Goal: Transaction & Acquisition: Purchase product/service

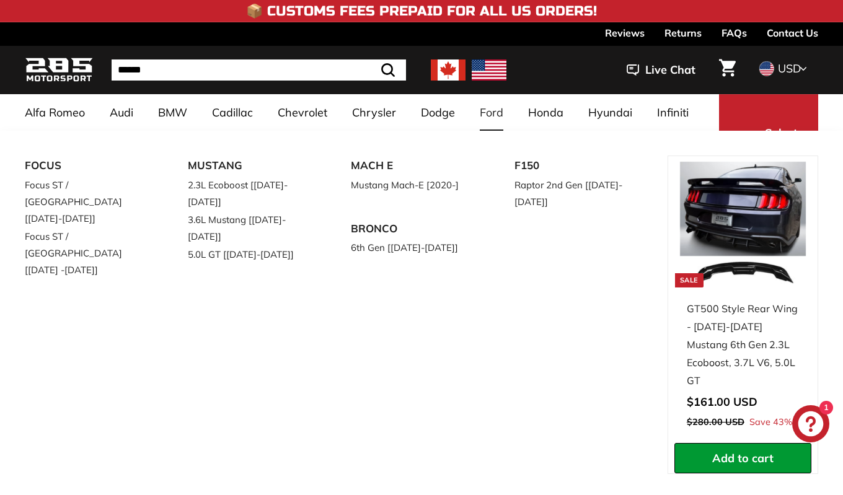
drag, startPoint x: 482, startPoint y: 257, endPoint x: 363, endPoint y: 213, distance: 127.5
click at [363, 213] on div "FOCUS Focus ST / RS [2015-2018] Focus ST / RS [2019 -2021] MUSTANG 2.3L Ecoboos…" at bounding box center [346, 331] width 643 height 350
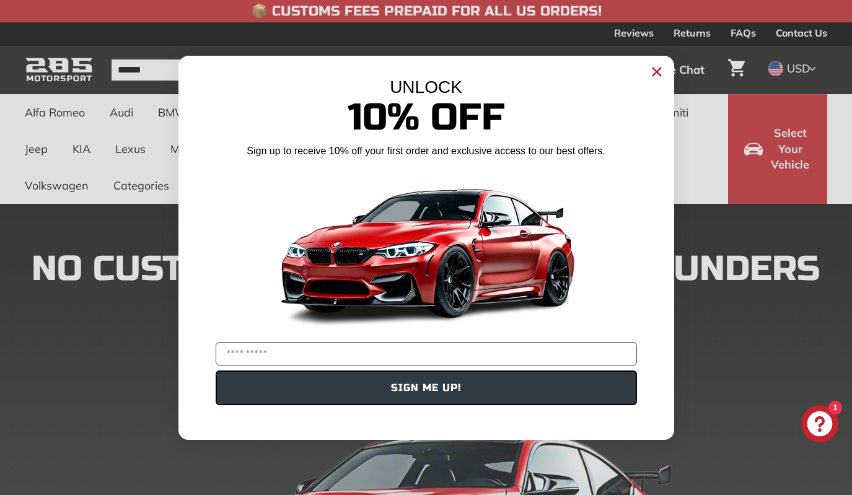
click at [652, 69] on circle "Close dialog" at bounding box center [656, 71] width 19 height 19
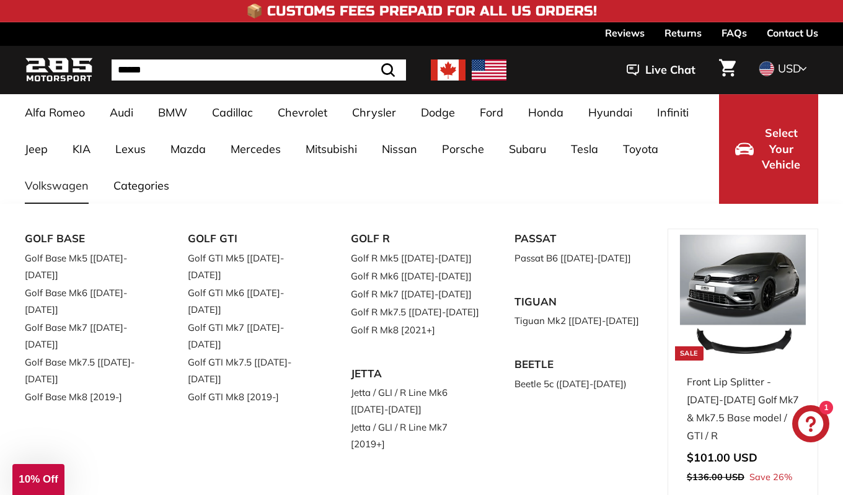
click at [57, 187] on link "Volkswagen" at bounding box center [56, 185] width 89 height 37
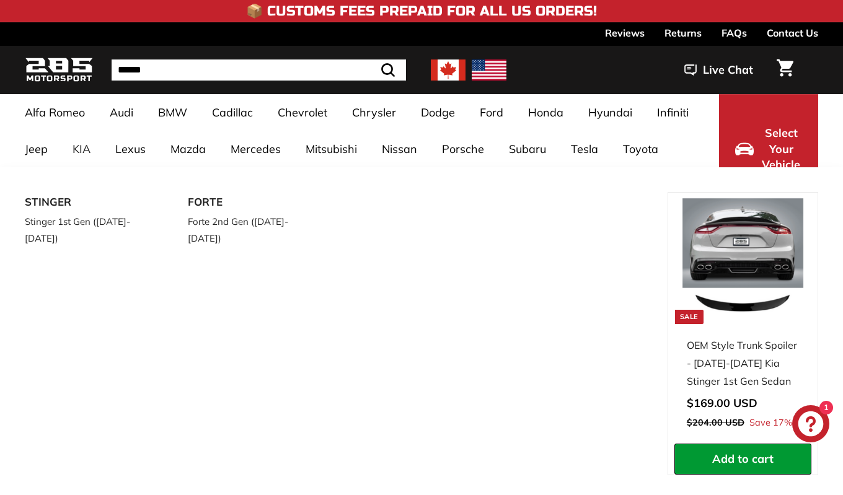
select select "**********"
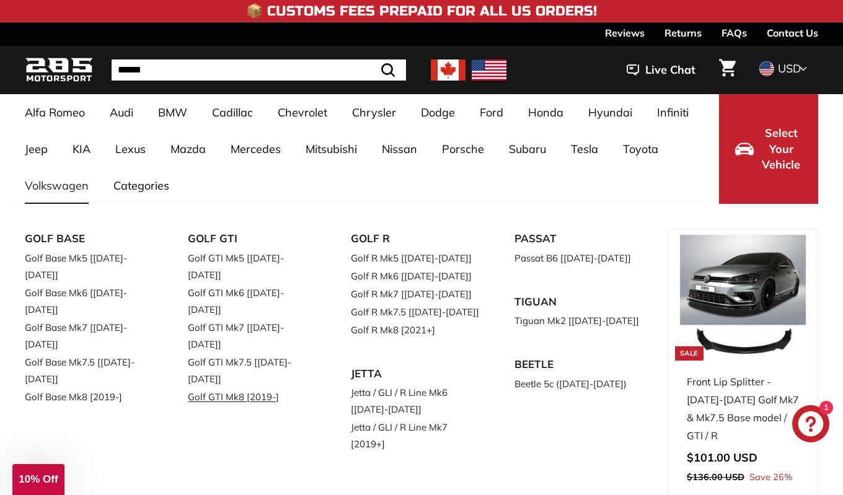
click at [231, 388] on link "Golf GTI Mk8 [2019-]" at bounding box center [252, 397] width 128 height 18
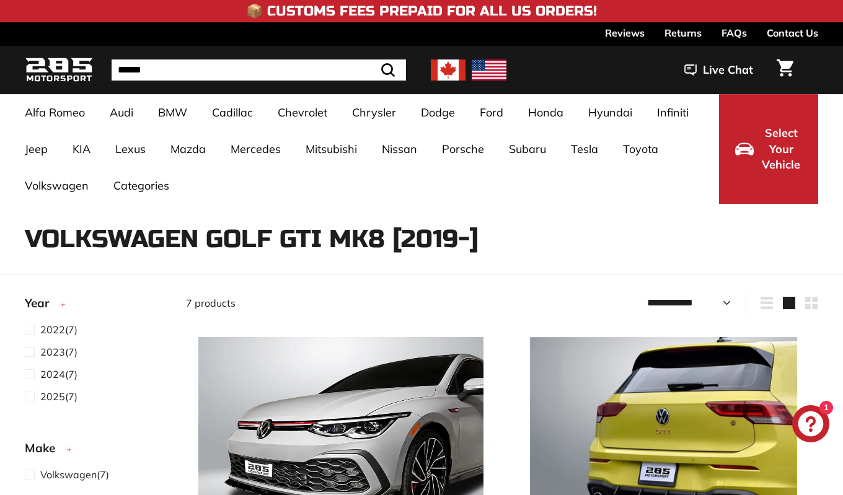
select select "**********"
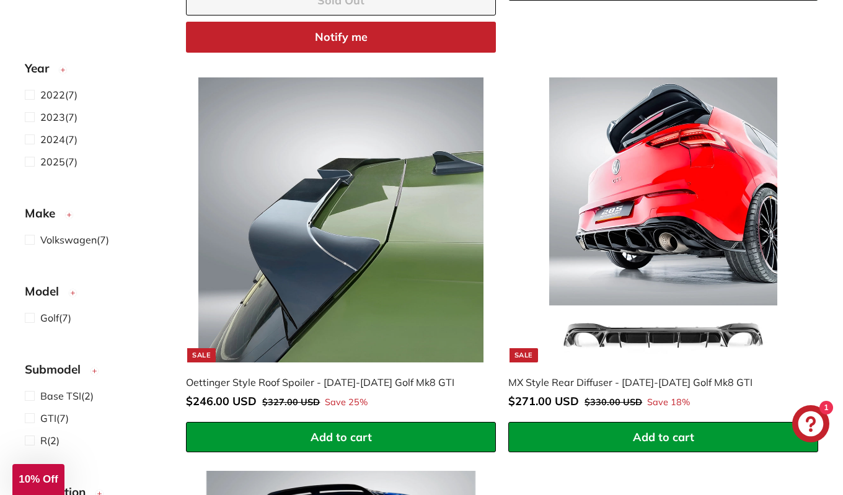
scroll to position [1109, 0]
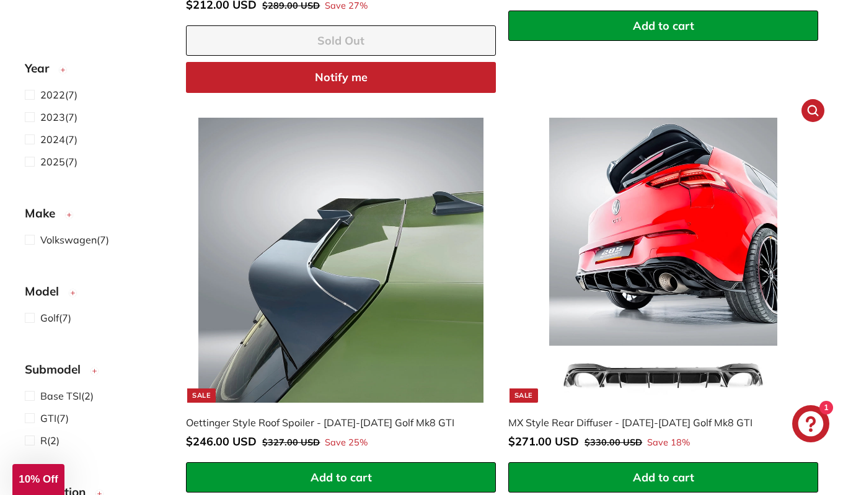
click at [685, 245] on img at bounding box center [663, 260] width 285 height 285
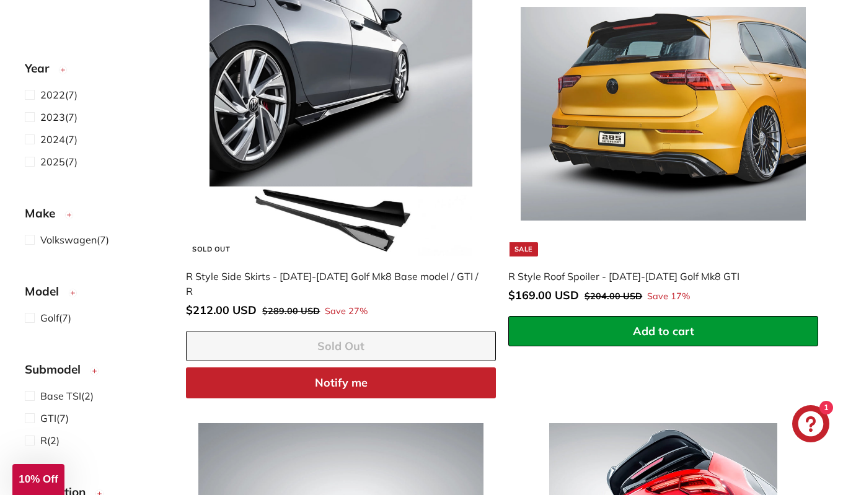
scroll to position [796, 0]
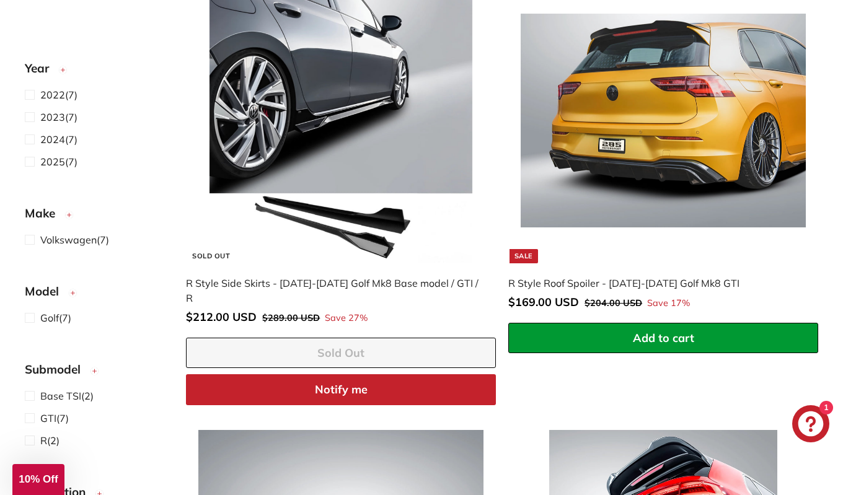
click at [370, 133] on img at bounding box center [340, 120] width 285 height 285
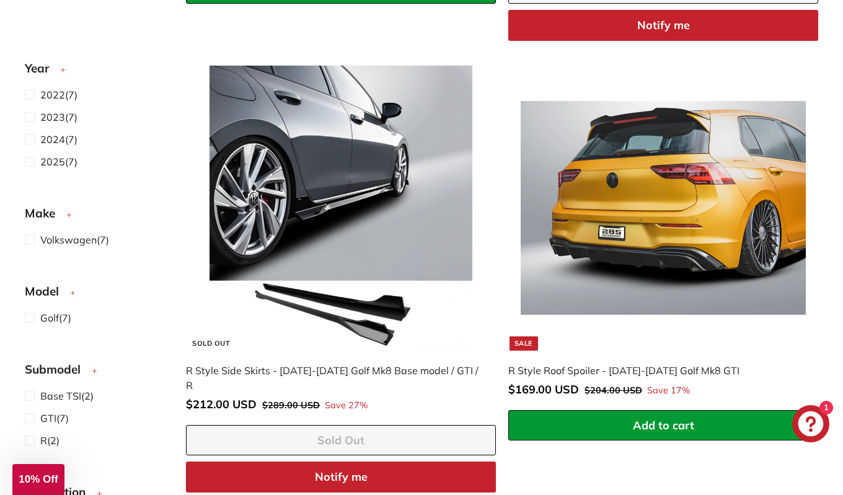
scroll to position [692, 0]
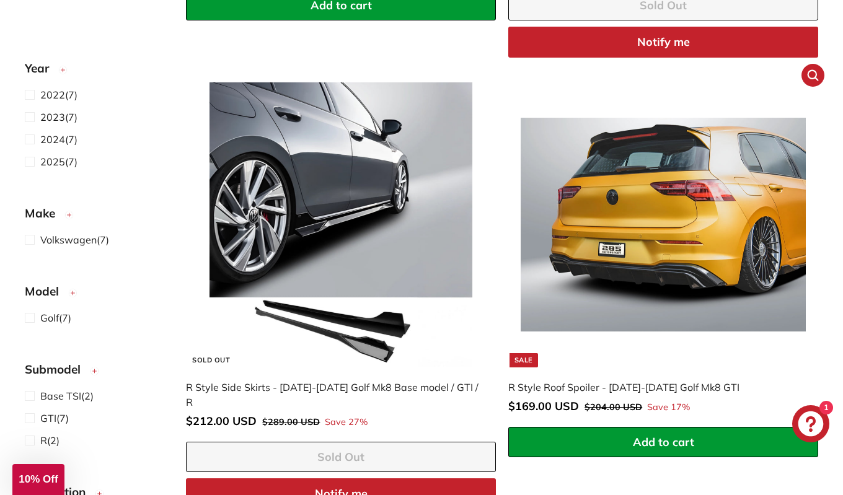
click at [680, 285] on img at bounding box center [663, 224] width 285 height 285
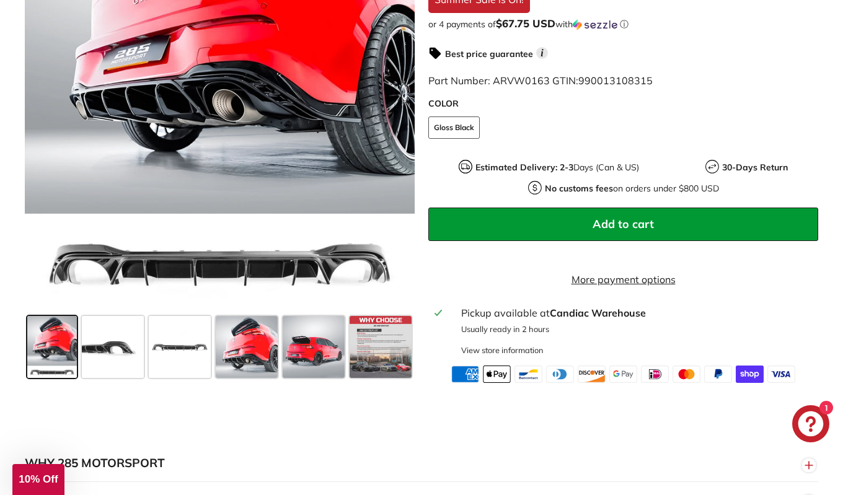
scroll to position [411, 0]
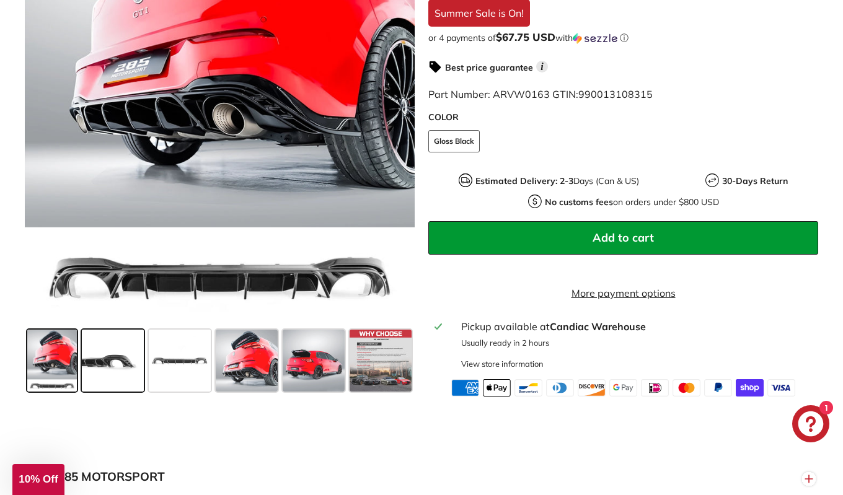
click at [107, 368] on span at bounding box center [113, 361] width 62 height 62
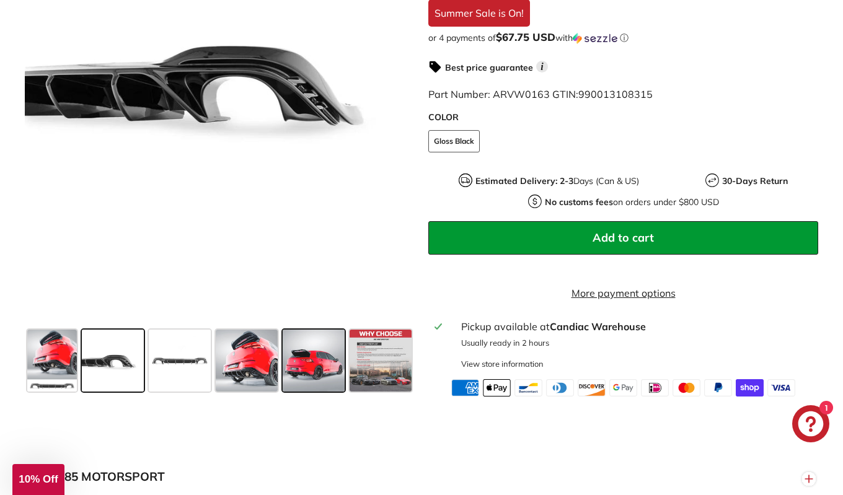
click at [318, 369] on span at bounding box center [314, 361] width 62 height 62
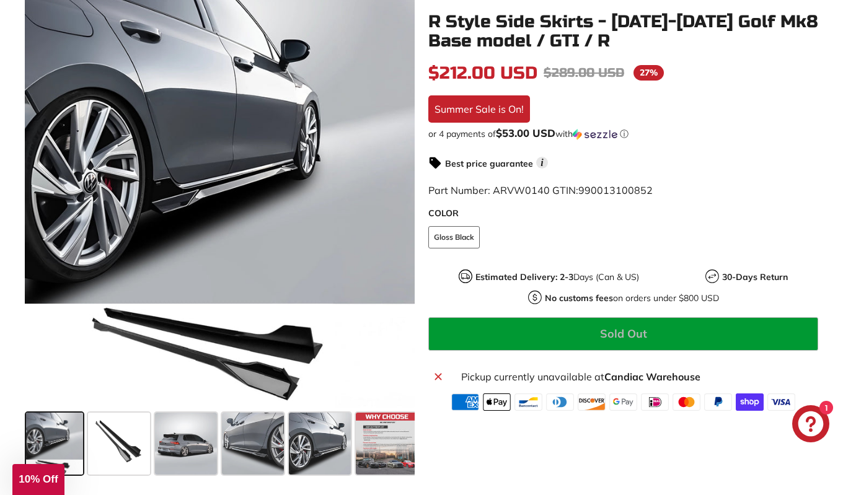
scroll to position [233, 0]
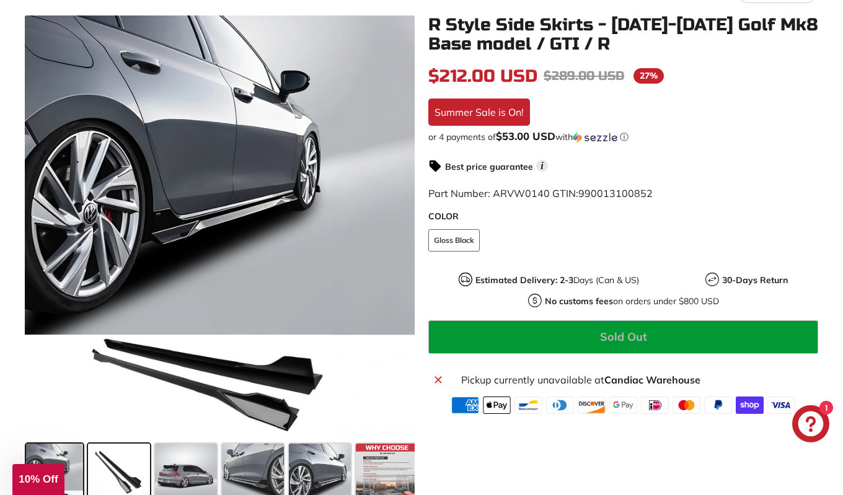
click at [129, 465] on span at bounding box center [119, 475] width 62 height 62
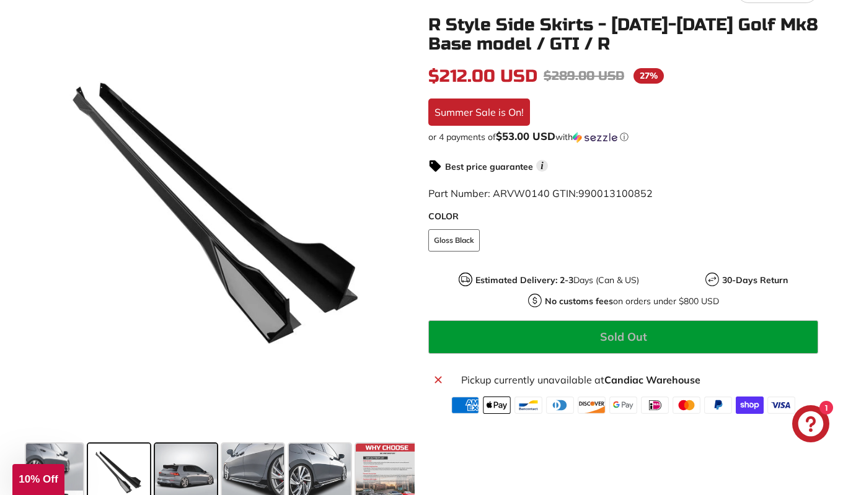
click at [182, 469] on span at bounding box center [186, 475] width 62 height 62
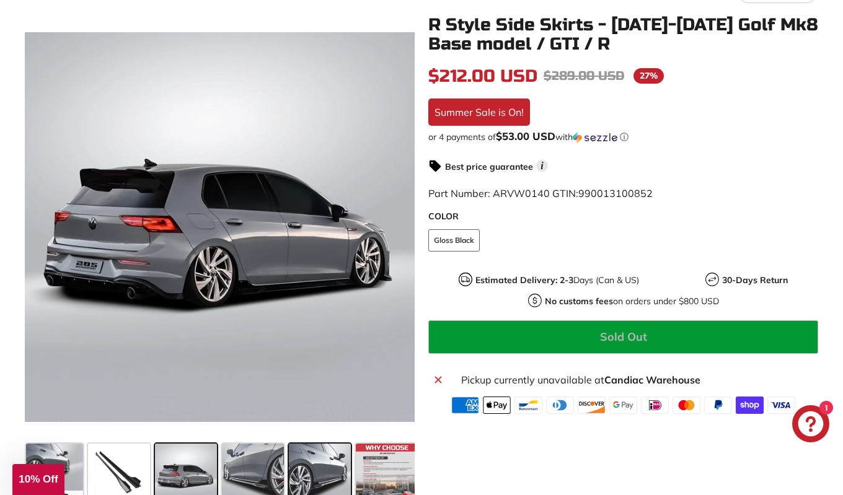
click at [309, 466] on span at bounding box center [320, 475] width 62 height 62
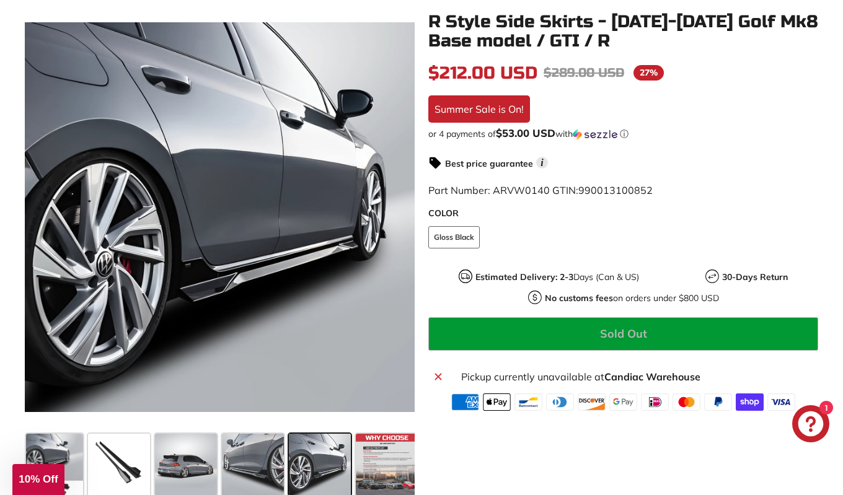
scroll to position [0, 0]
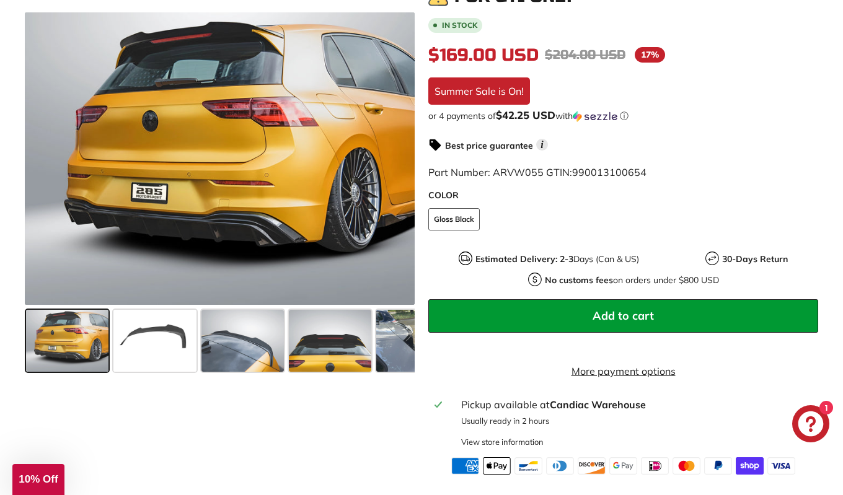
scroll to position [274, 0]
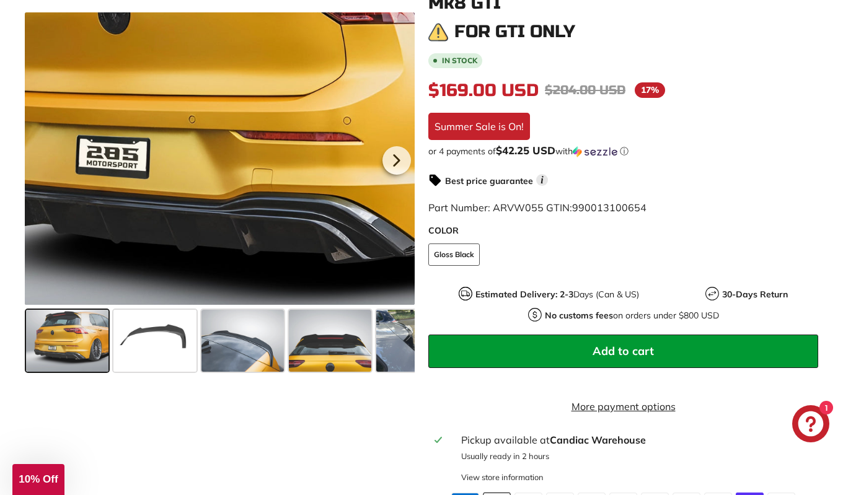
click at [186, 229] on div at bounding box center [220, 158] width 390 height 293
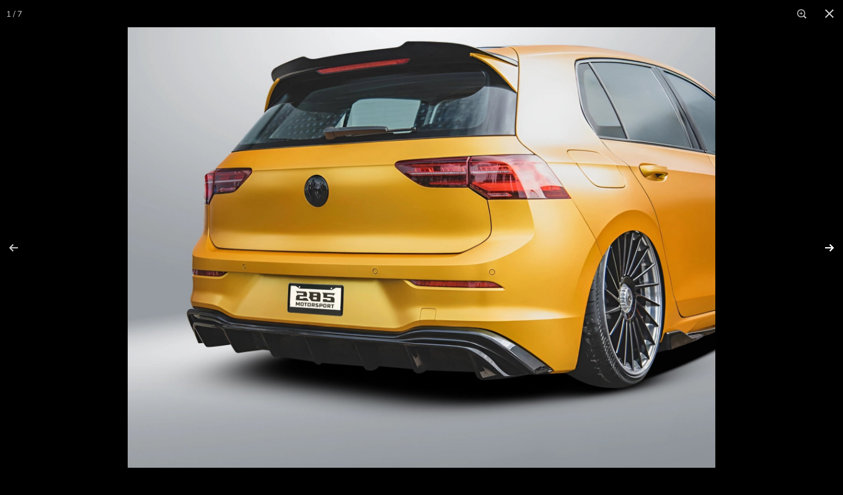
click at [832, 245] on button at bounding box center [821, 248] width 43 height 62
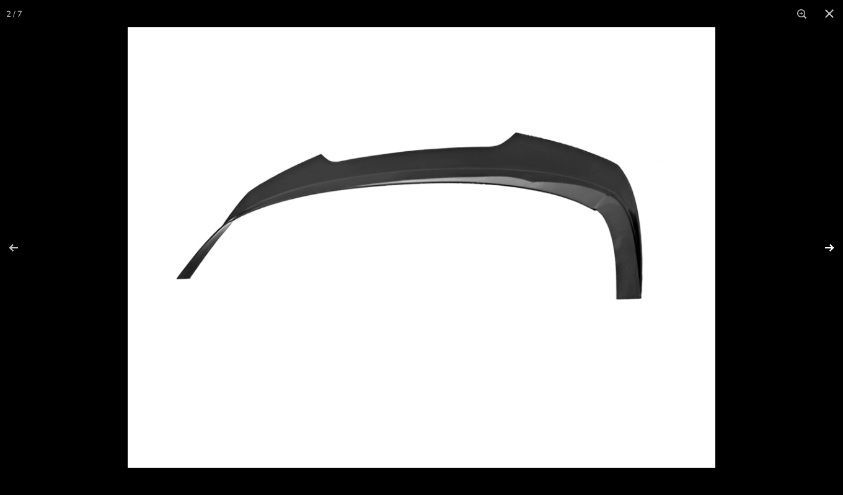
click at [832, 245] on button at bounding box center [821, 248] width 43 height 62
